Goal: Transaction & Acquisition: Purchase product/service

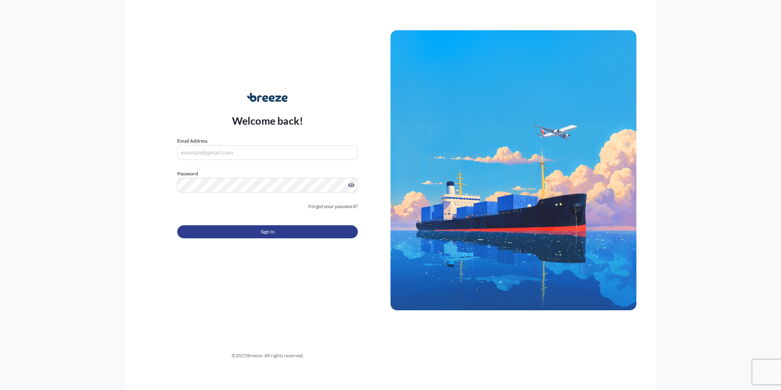
type input "[PERSON_NAME][EMAIL_ADDRESS][DOMAIN_NAME]"
click at [261, 233] on span "Sign In" at bounding box center [267, 231] width 14 height 8
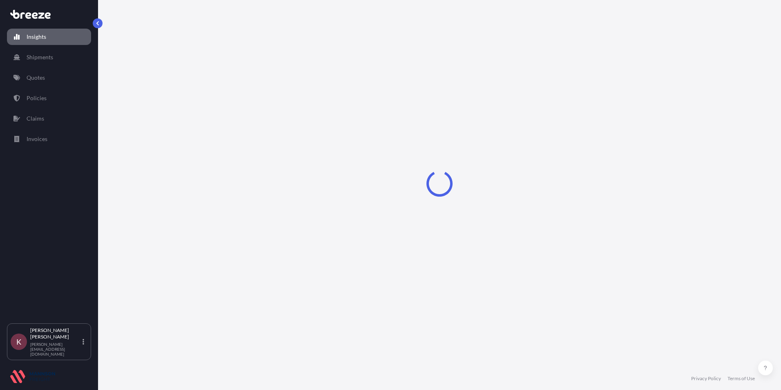
select select "2025"
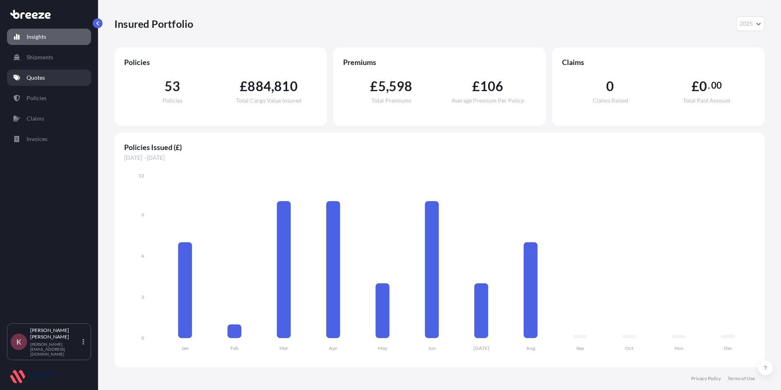
click at [31, 76] on p "Quotes" at bounding box center [36, 77] width 18 height 8
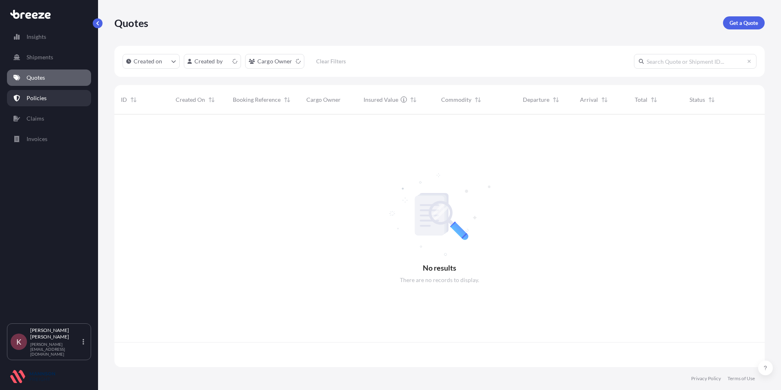
scroll to position [251, 644]
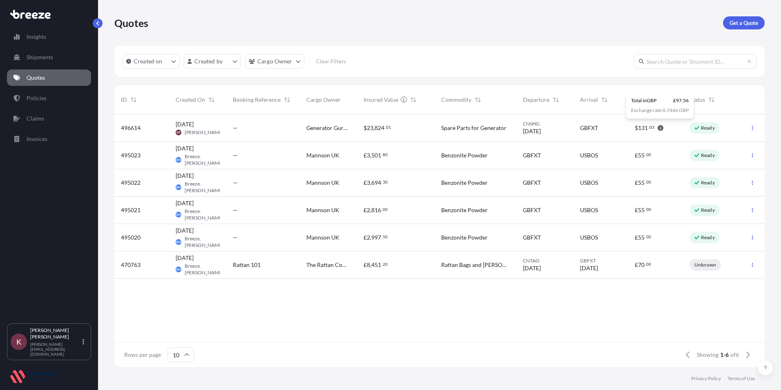
click at [658, 124] on div "$ 131 . 03" at bounding box center [649, 128] width 29 height 8
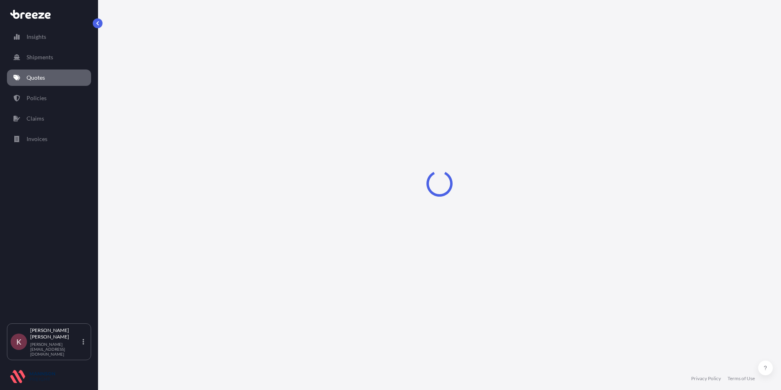
select select "Road"
select select "Sea"
select select "Road"
select select "31421"
select select "1"
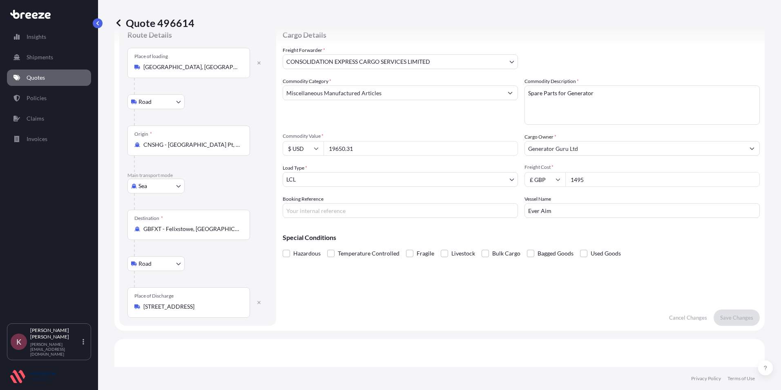
scroll to position [28, 0]
click at [99, 20] on button "button" at bounding box center [98, 23] width 10 height 10
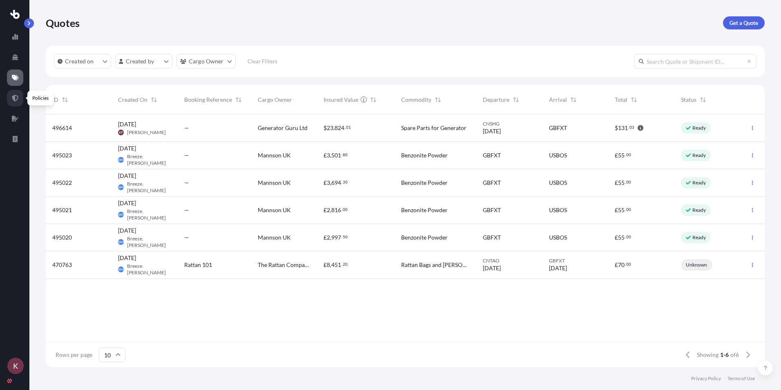
scroll to position [251, 712]
click at [13, 95] on icon at bounding box center [15, 98] width 7 height 7
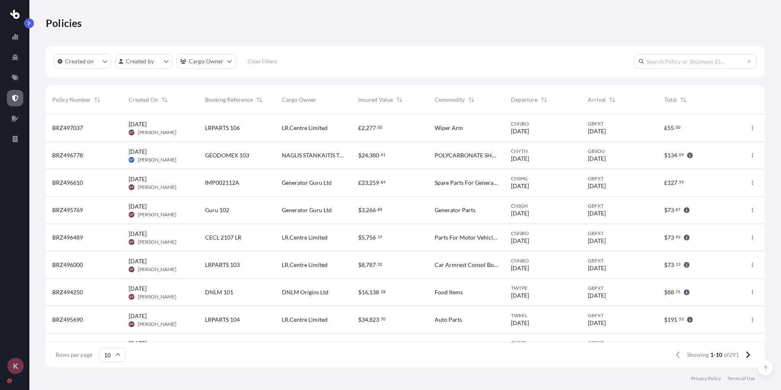
click at [159, 211] on span "[PERSON_NAME]" at bounding box center [157, 214] width 39 height 7
click at [13, 77] on icon at bounding box center [15, 78] width 7 height 6
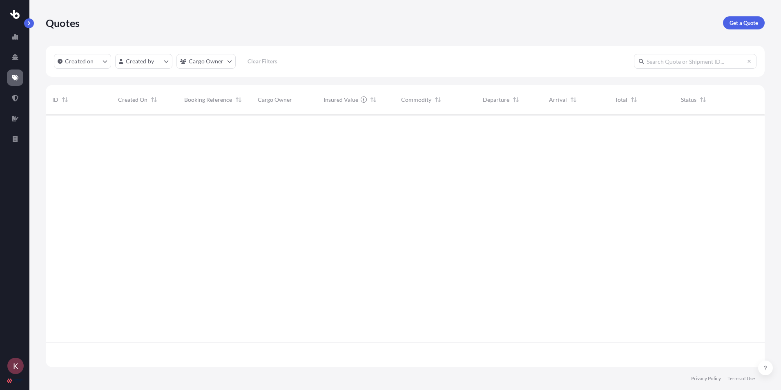
scroll to position [251, 712]
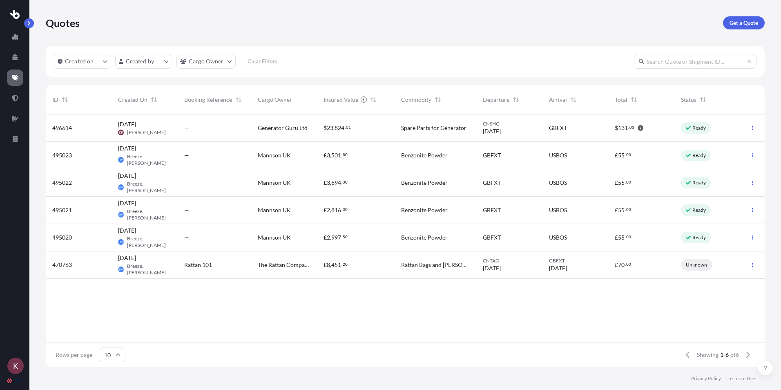
click at [691, 126] on span "Ready" at bounding box center [696, 128] width 20 height 8
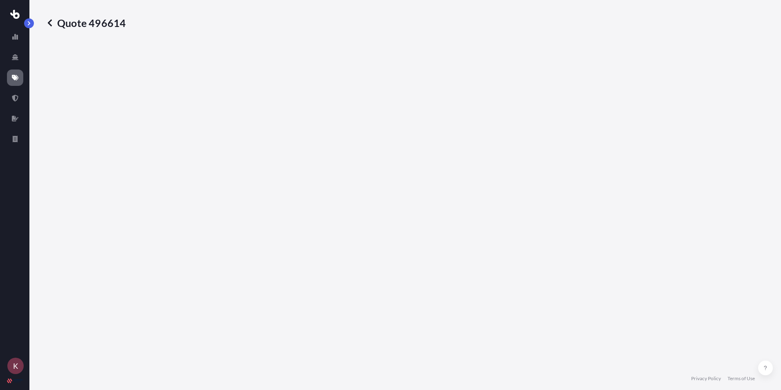
select select "Road"
select select "Sea"
select select "Road"
select select "31421"
select select "1"
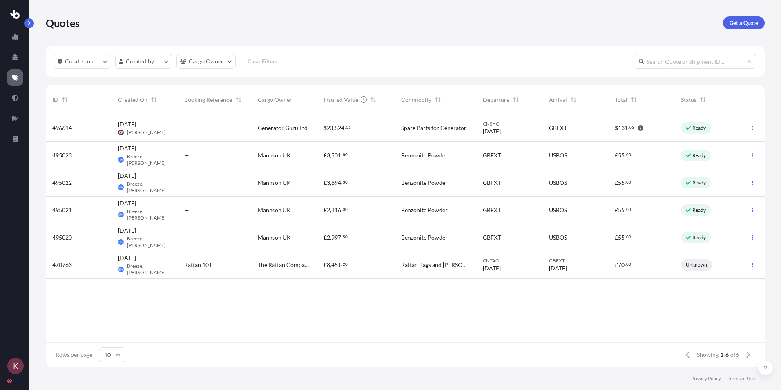
scroll to position [251, 712]
click at [15, 100] on icon at bounding box center [15, 98] width 6 height 7
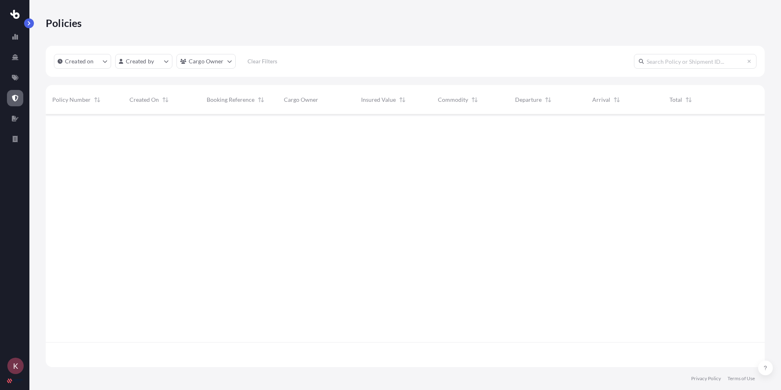
scroll to position [251, 712]
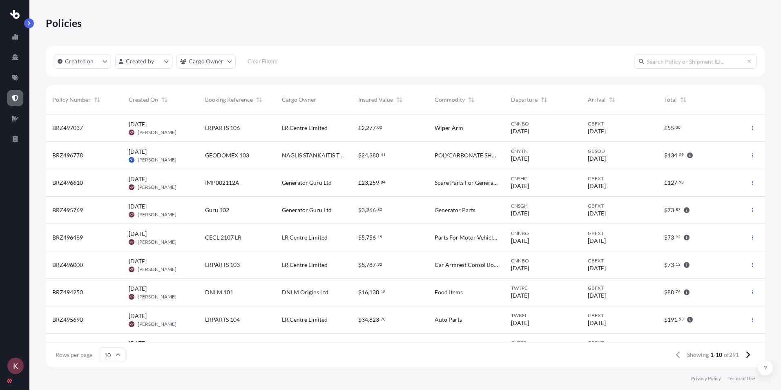
click at [679, 186] on span "£ 127 . 93" at bounding box center [674, 182] width 20 height 8
click at [17, 80] on icon at bounding box center [15, 78] width 7 height 6
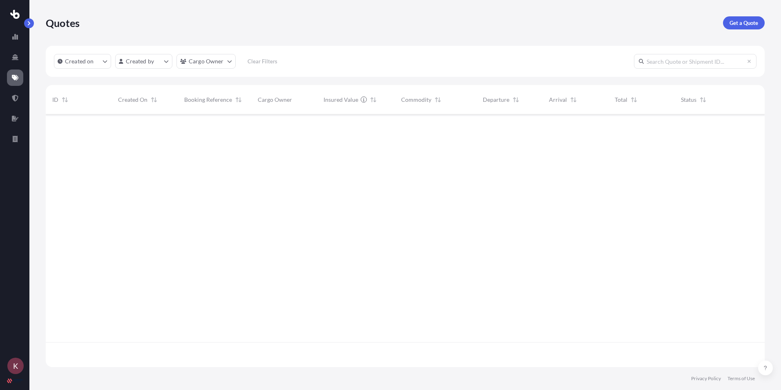
scroll to position [251, 712]
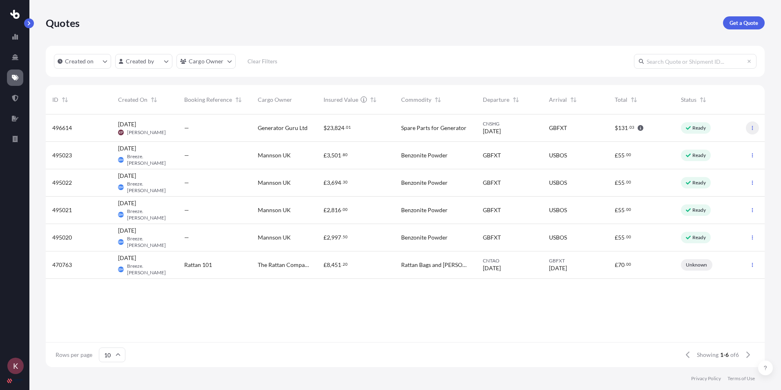
click at [748, 125] on button "button" at bounding box center [752, 127] width 13 height 13
drag, startPoint x: 62, startPoint y: 125, endPoint x: 359, endPoint y: 114, distance: 297.1
click at [359, 114] on div "Insured Value" at bounding box center [356, 99] width 78 height 29
drag, startPoint x: 689, startPoint y: 262, endPoint x: 679, endPoint y: 283, distance: 23.2
click at [673, 285] on div "495021 21 Jul 2025 BM Breeze.Admin Mannson — Mannson UK £ 2 , 816 . 00 Benzonit…" at bounding box center [405, 227] width 719 height 227
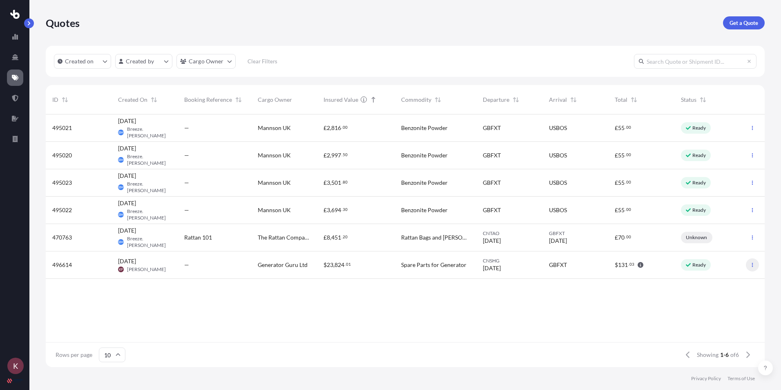
click at [753, 263] on icon "button" at bounding box center [752, 265] width 1 height 4
click at [706, 268] on p "Edit quote" at bounding box center [712, 266] width 26 height 8
select select "Road"
select select "Sea"
select select "Road"
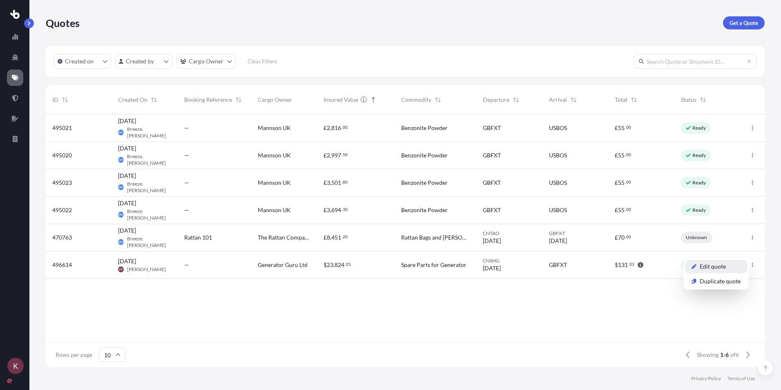
select select "31421"
select select "1"
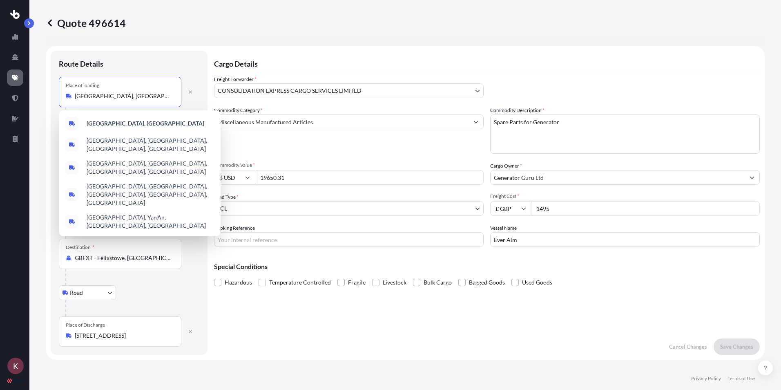
click at [109, 98] on input "Shanghai, China" at bounding box center [123, 96] width 96 height 8
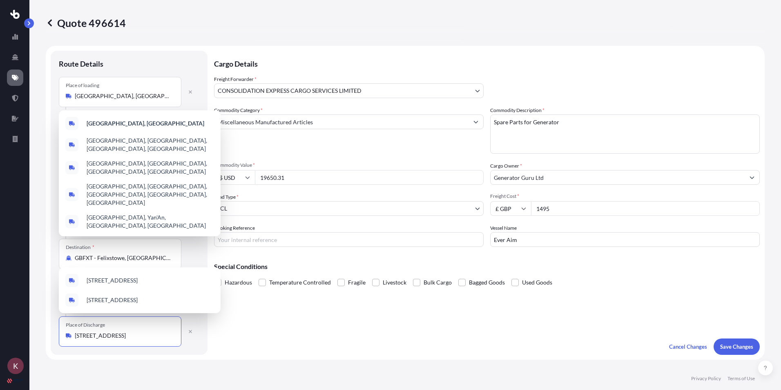
click at [150, 338] on input "South St, Brighton and Hove, Brighton BN41 2LE, UK" at bounding box center [123, 335] width 96 height 8
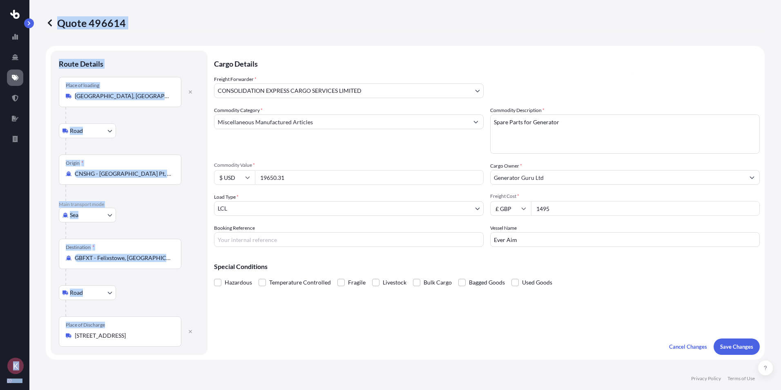
drag, startPoint x: 167, startPoint y: 330, endPoint x: 10, endPoint y: 332, distance: 157.2
click at [10, 332] on div "K Quote 496614 Route Details Place of loading Shanghai, China Road Road Rail Or…" at bounding box center [390, 195] width 781 height 390
click at [178, 333] on div "Place of Discharge South St, Brighton and Hove, Brighton BN41 2LE, UK" at bounding box center [120, 331] width 122 height 30
click at [171, 333] on input "South St, Brighton and Hove, Brighton BN41 2LE, UK" at bounding box center [123, 335] width 96 height 8
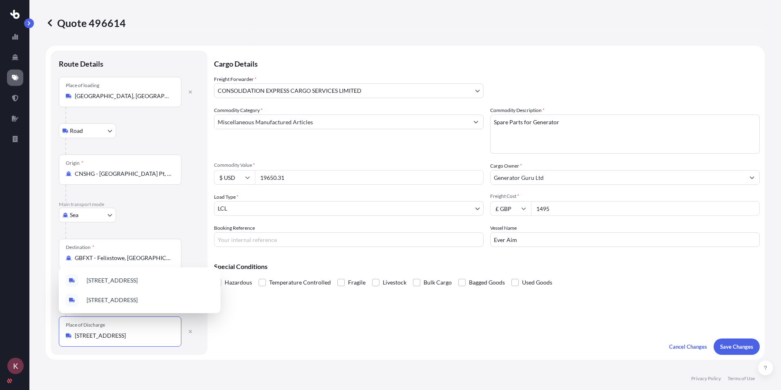
scroll to position [0, 20]
drag, startPoint x: 171, startPoint y: 337, endPoint x: 87, endPoint y: 333, distance: 83.8
click at [87, 333] on input "South St, Brighton and Hove, Brighton BN41 2LE, UK" at bounding box center [123, 335] width 96 height 8
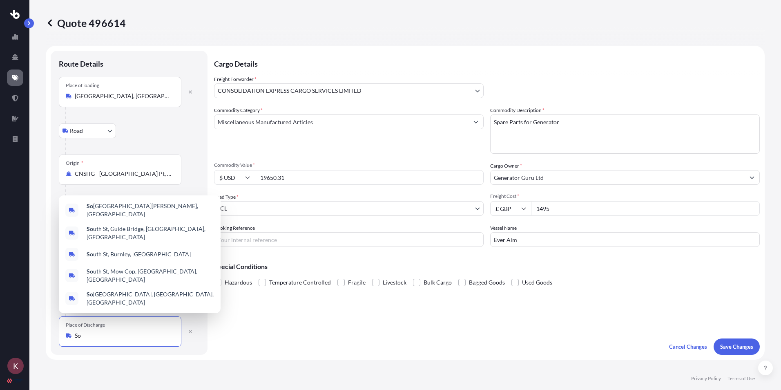
type input "S"
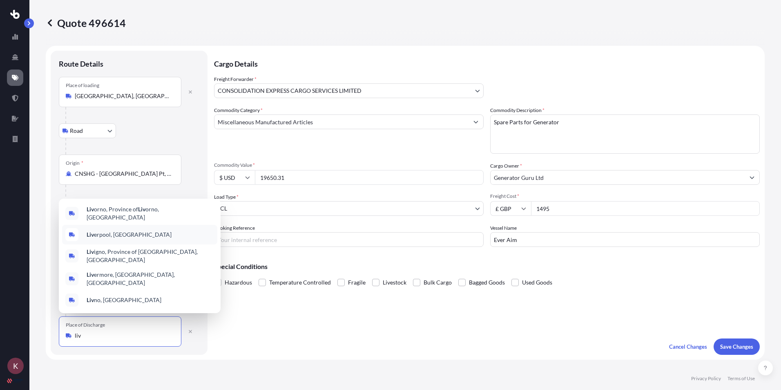
click at [101, 238] on span "Liv erpool, UK" at bounding box center [129, 234] width 85 height 8
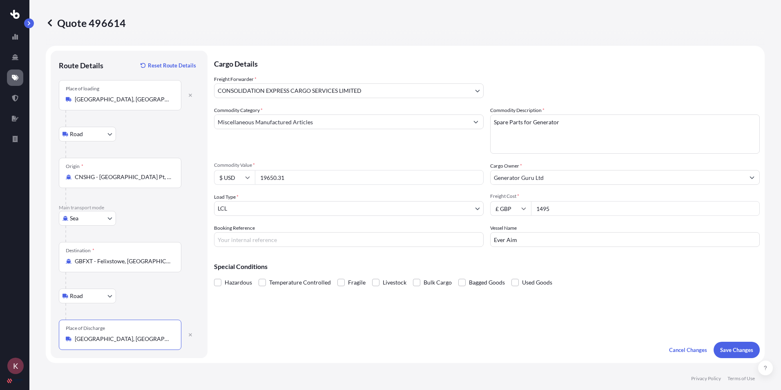
type input "Liverpool, UK"
drag, startPoint x: 581, startPoint y: 128, endPoint x: 484, endPoint y: 121, distance: 97.0
click at [484, 121] on div "Commodity Category * Miscellaneous Manufactured Articles Commodity Description …" at bounding box center [486, 176] width 545 height 140
type textarea "C"
type textarea "V"
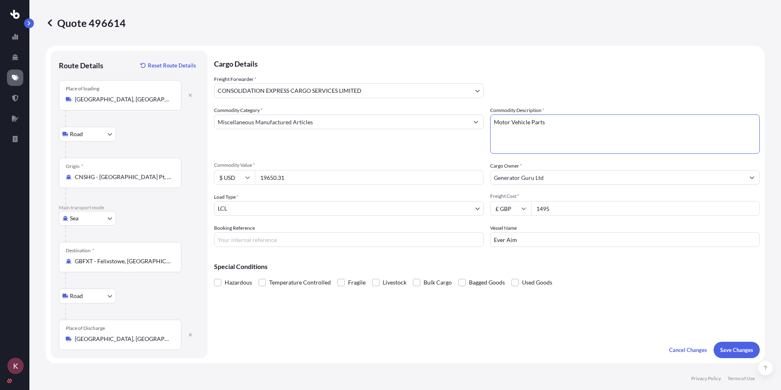
type textarea "Motor Vehicle Parts"
drag, startPoint x: 291, startPoint y: 181, endPoint x: 242, endPoint y: 181, distance: 49.0
click at [242, 181] on div "$ USD 19650.31" at bounding box center [348, 177] width 269 height 15
type input "12701.41"
drag, startPoint x: 562, startPoint y: 208, endPoint x: 521, endPoint y: 209, distance: 40.9
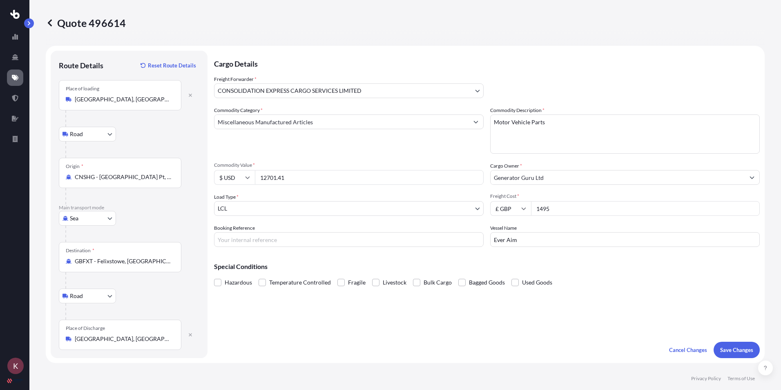
click at [521, 209] on div "£ GBP 1495" at bounding box center [624, 208] width 269 height 15
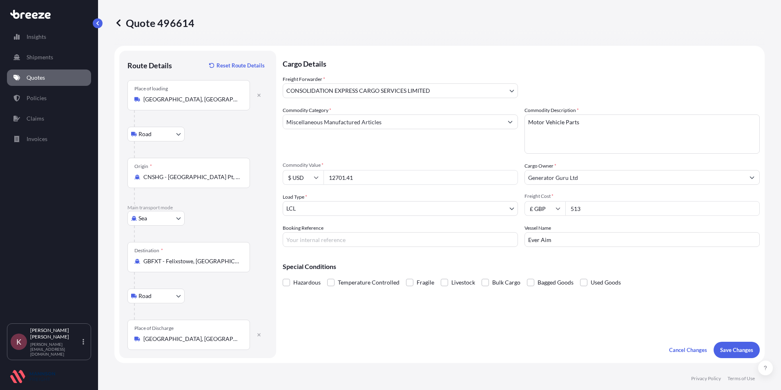
type input "513"
click at [677, 177] on input "Generator Guru Ltd" at bounding box center [635, 177] width 220 height 15
type input "G"
type input "L"
type input "LR.Centre Limited"
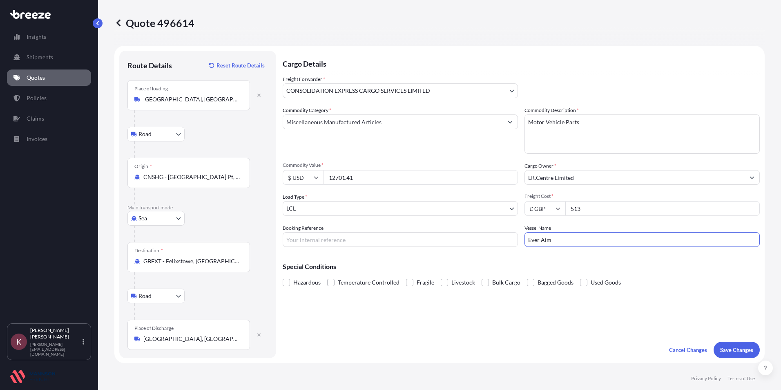
drag, startPoint x: 592, startPoint y: 234, endPoint x: 497, endPoint y: 244, distance: 96.1
click at [505, 237] on div "Commodity Category * Miscellaneous Manufactured Articles Commodity Description …" at bounding box center [521, 176] width 477 height 140
click at [398, 243] on input "Booking Reference" at bounding box center [400, 239] width 235 height 15
type input "LRPARTS 107"
click at [593, 237] on input "Vessel Name" at bounding box center [641, 239] width 235 height 15
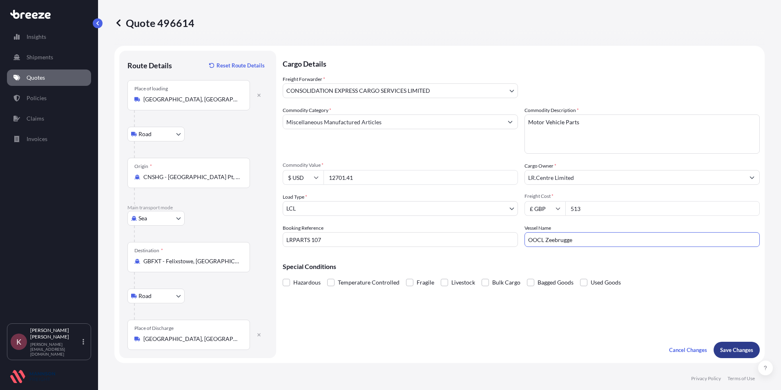
type input "OOCL Zeebrugge"
click at [724, 349] on p "Save Changes" at bounding box center [736, 349] width 33 height 8
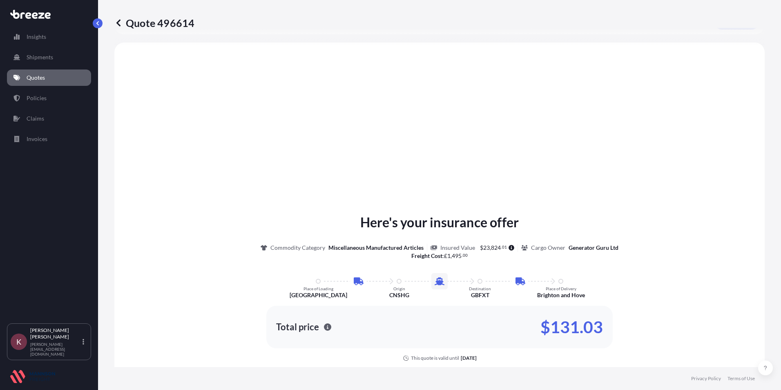
scroll to position [330, 0]
select select "Road"
select select "Sea"
select select "Road"
select select "31421"
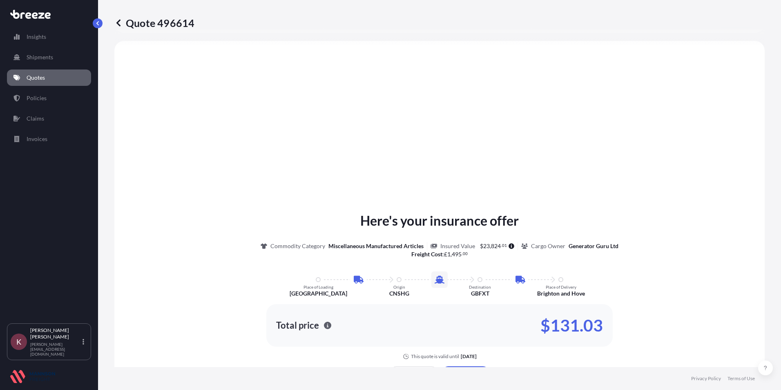
select select "1"
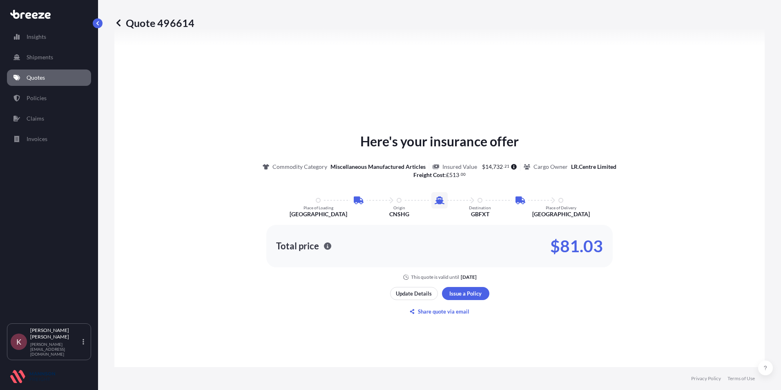
scroll to position [412, 0]
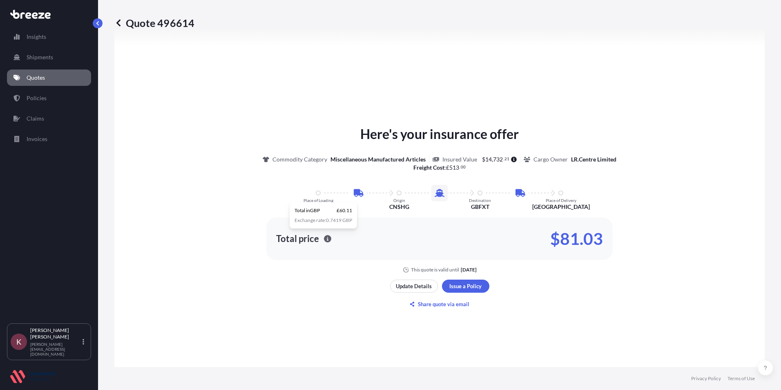
click at [324, 237] on icon "button" at bounding box center [327, 238] width 7 height 7
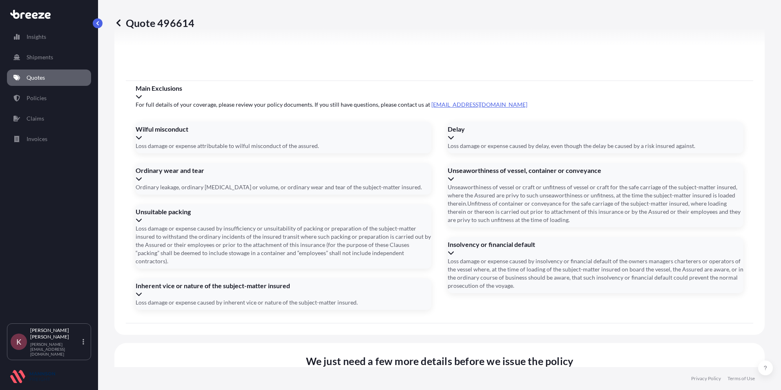
scroll to position [1086, 0]
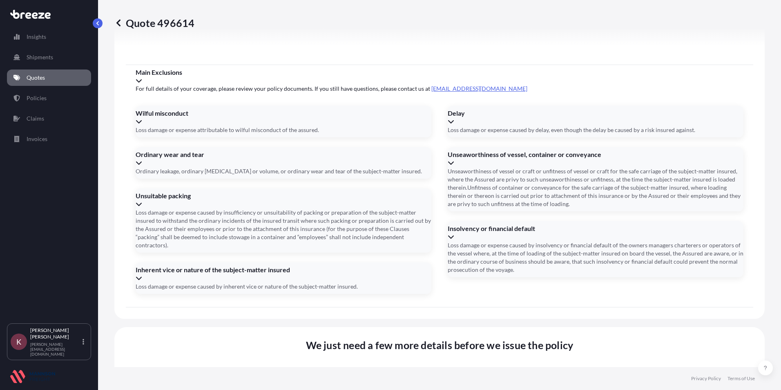
drag, startPoint x: 194, startPoint y: 248, endPoint x: 124, endPoint y: 249, distance: 69.8
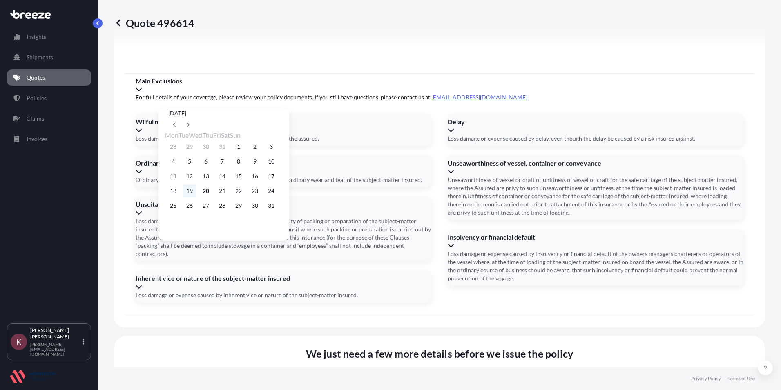
click at [192, 195] on button "19" at bounding box center [189, 190] width 13 height 13
type input "[DATE]"
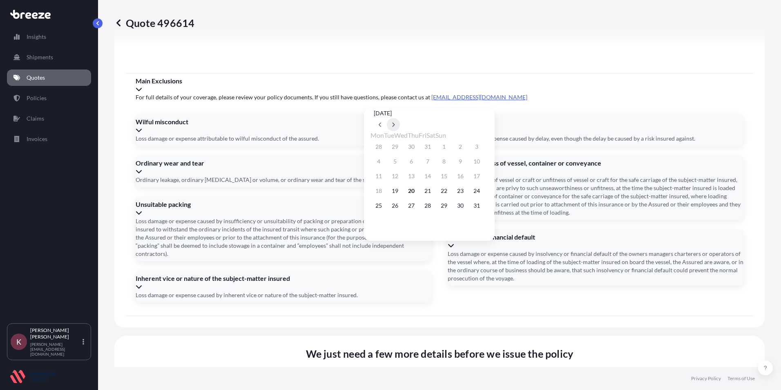
click at [400, 118] on button at bounding box center [393, 124] width 13 height 13
drag, startPoint x: 443, startPoint y: 385, endPoint x: 410, endPoint y: 340, distance: 55.4
click at [443, 382] on footer "Privacy Policy Terms of Use" at bounding box center [439, 378] width 683 height 23
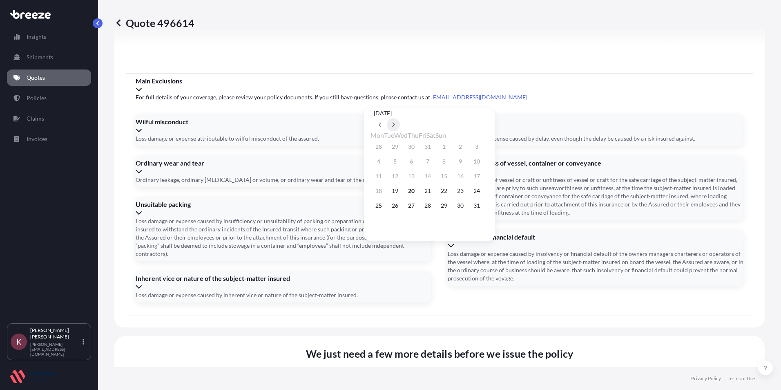
click at [395, 122] on icon at bounding box center [393, 124] width 2 height 4
click at [483, 192] on button "28" at bounding box center [476, 190] width 13 height 13
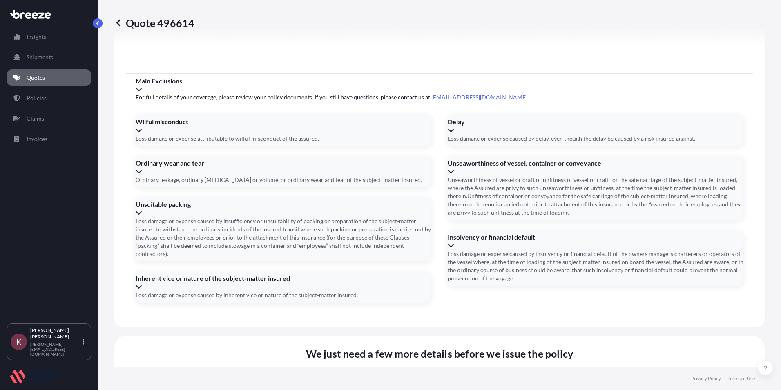
type input "[DATE]"
paste input "GAOU6242770"
type input "GAOU6242770"
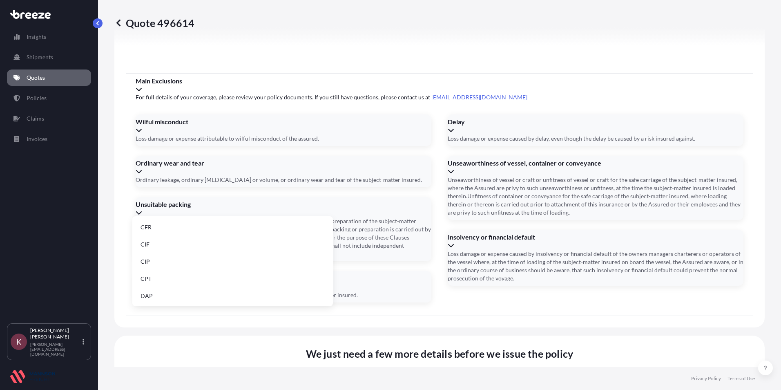
type input "FOB"
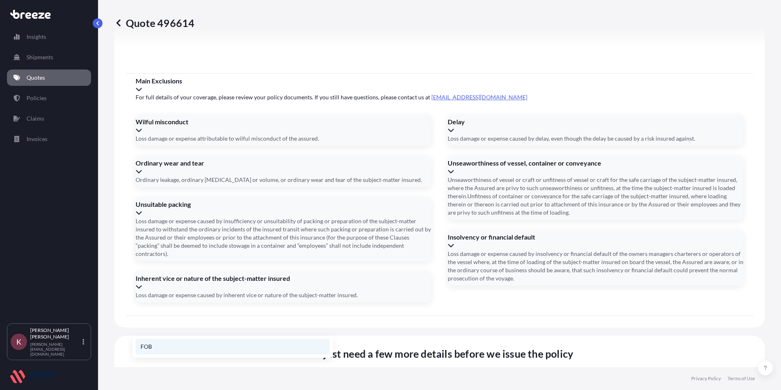
click at [153, 344] on li "FOB" at bounding box center [233, 346] width 194 height 16
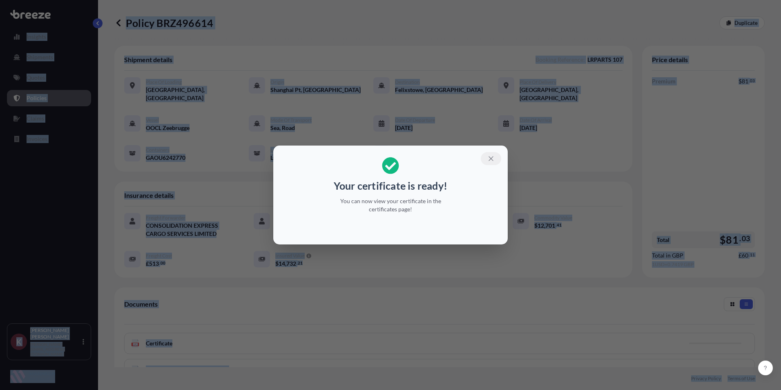
click at [490, 160] on icon "button" at bounding box center [490, 158] width 7 height 7
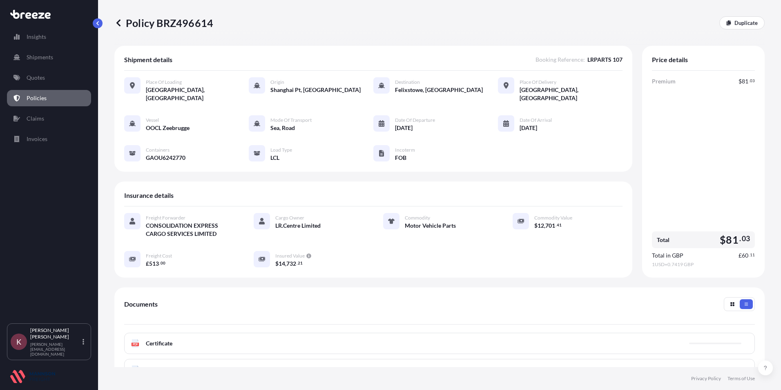
click at [279, 335] on div "PDF Certificate" at bounding box center [439, 342] width 630 height 21
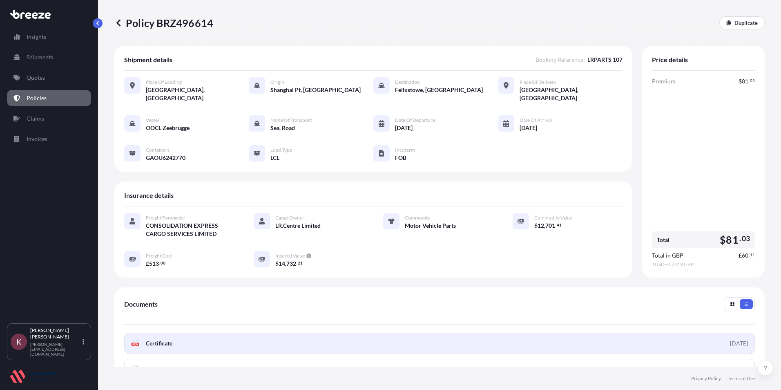
click at [155, 332] on link "PDF Certificate 2025-08-20" at bounding box center [439, 342] width 630 height 21
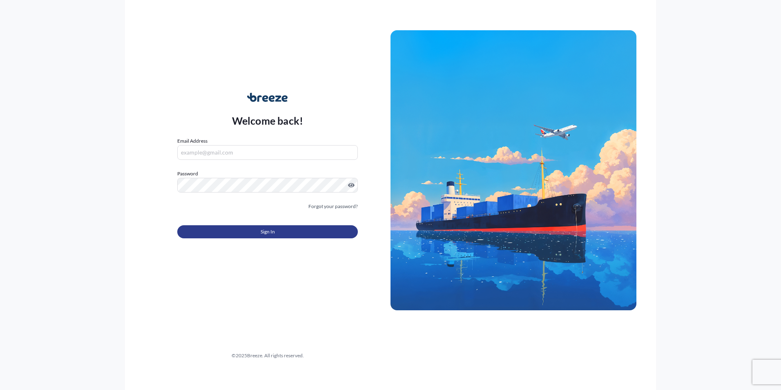
type input "[PERSON_NAME][EMAIL_ADDRESS][DOMAIN_NAME]"
click at [220, 229] on button "Sign In" at bounding box center [267, 231] width 180 height 13
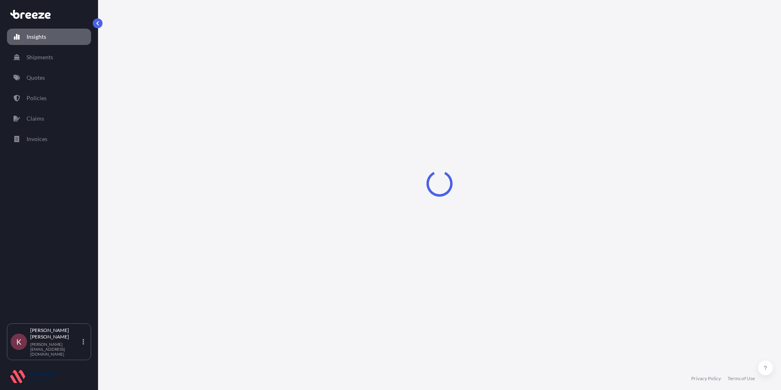
select select "2025"
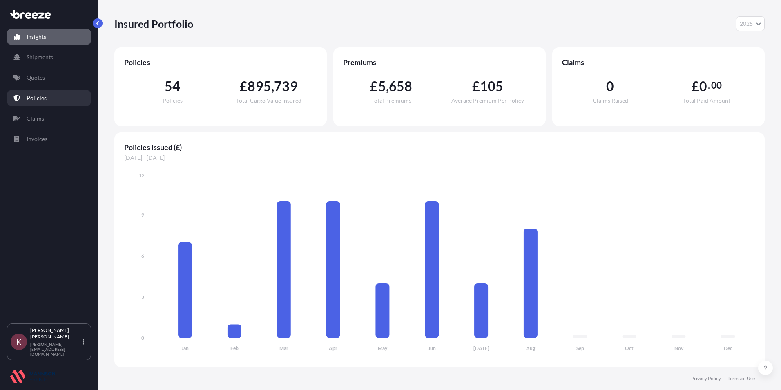
click at [39, 103] on link "Policies" at bounding box center [49, 98] width 84 height 16
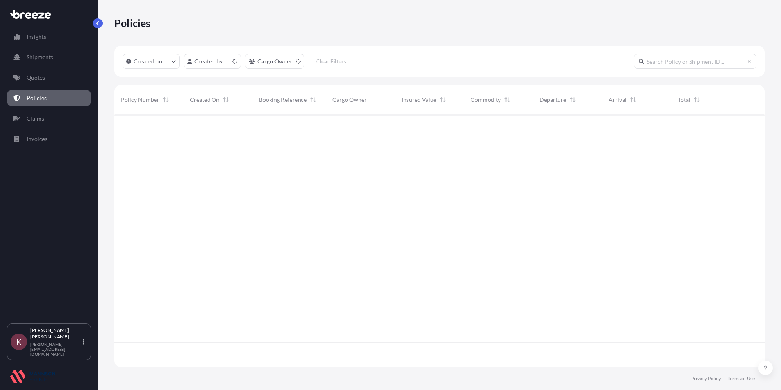
scroll to position [251, 644]
